Goal: Information Seeking & Learning: Learn about a topic

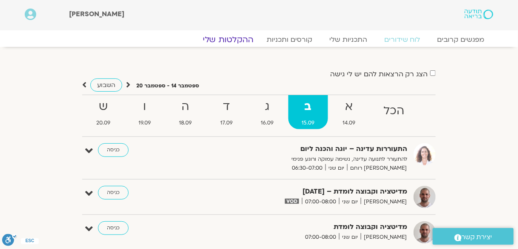
click at [228, 37] on link "ההקלטות שלי" at bounding box center [228, 39] width 72 height 10
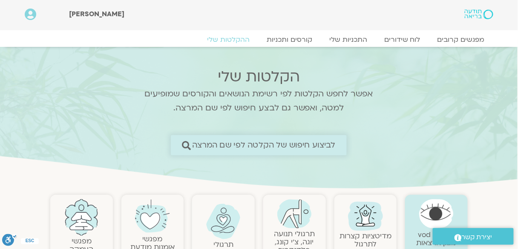
click at [230, 147] on span "לביצוע חיפוש של הקלטה לפי שם המרצה" at bounding box center [263, 144] width 143 height 9
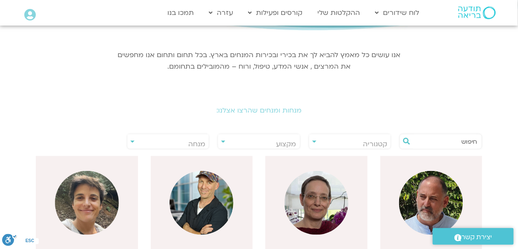
scroll to position [136, 0]
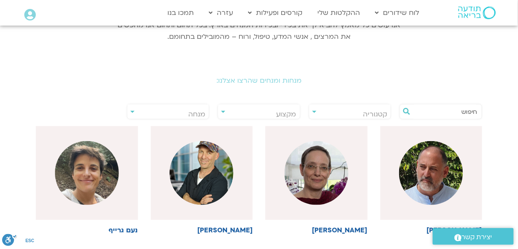
click at [177, 109] on span "מנחה" at bounding box center [168, 114] width 82 height 20
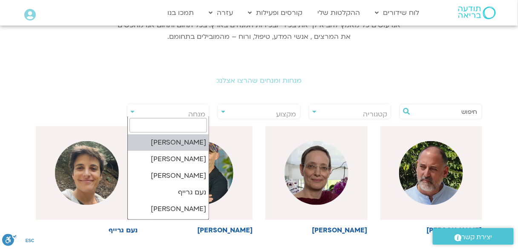
type input "מ"
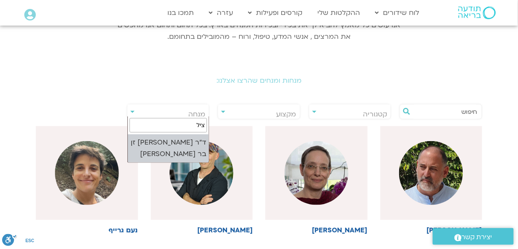
type input "ציל"
select select "****"
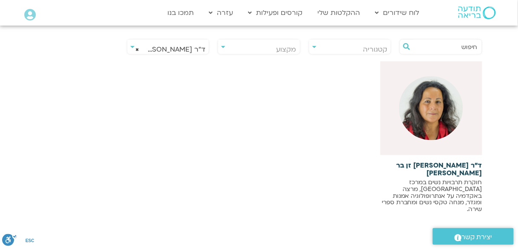
scroll to position [204, 0]
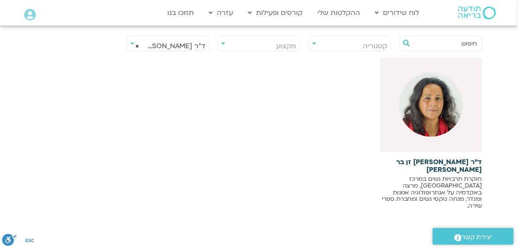
click at [429, 100] on img at bounding box center [431, 105] width 64 height 64
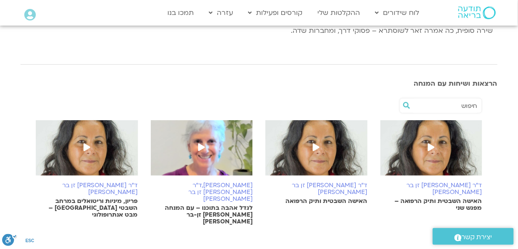
scroll to position [170, 0]
click at [429, 143] on icon at bounding box center [430, 147] width 7 height 8
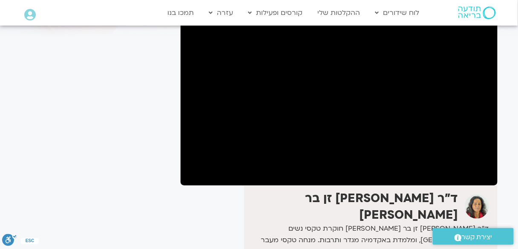
scroll to position [102, 0]
